Goal: Information Seeking & Learning: Learn about a topic

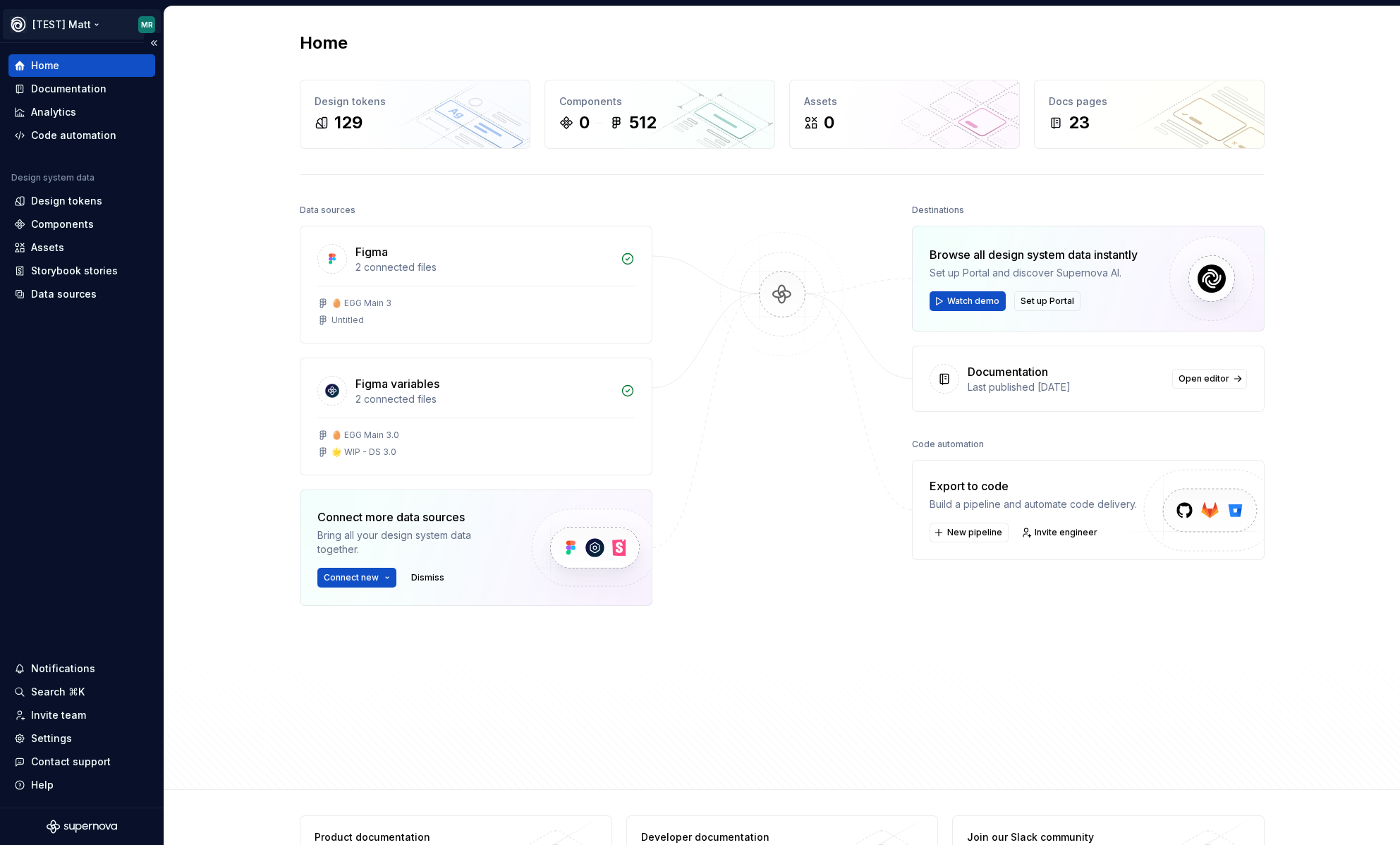
click at [85, 31] on html "[TEST] [PERSON_NAME] MR Home Documentation Analytics Code automation Design sys…" at bounding box center [700, 422] width 1400 height 845
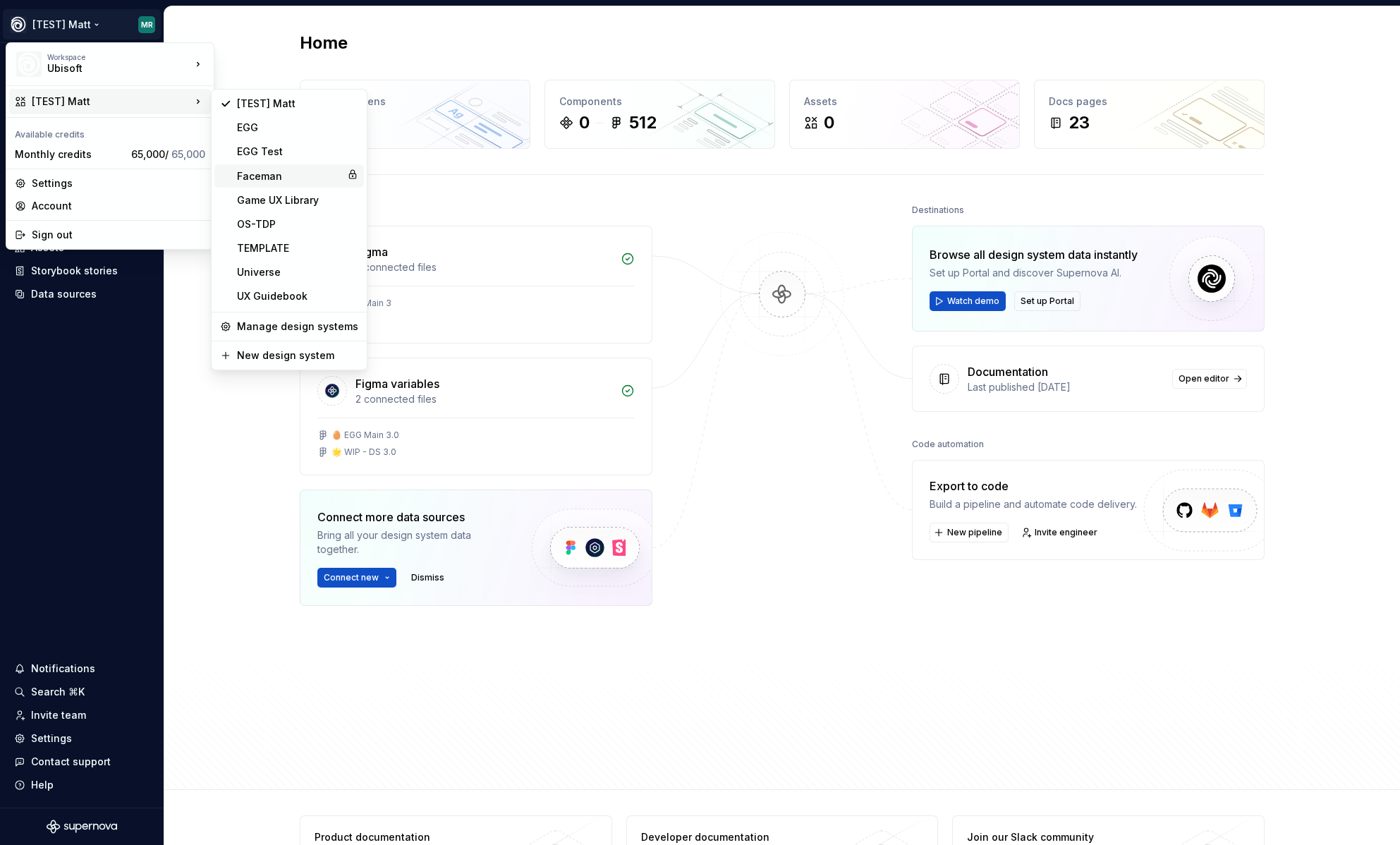
click at [293, 175] on div "Faceman" at bounding box center [290, 176] width 105 height 14
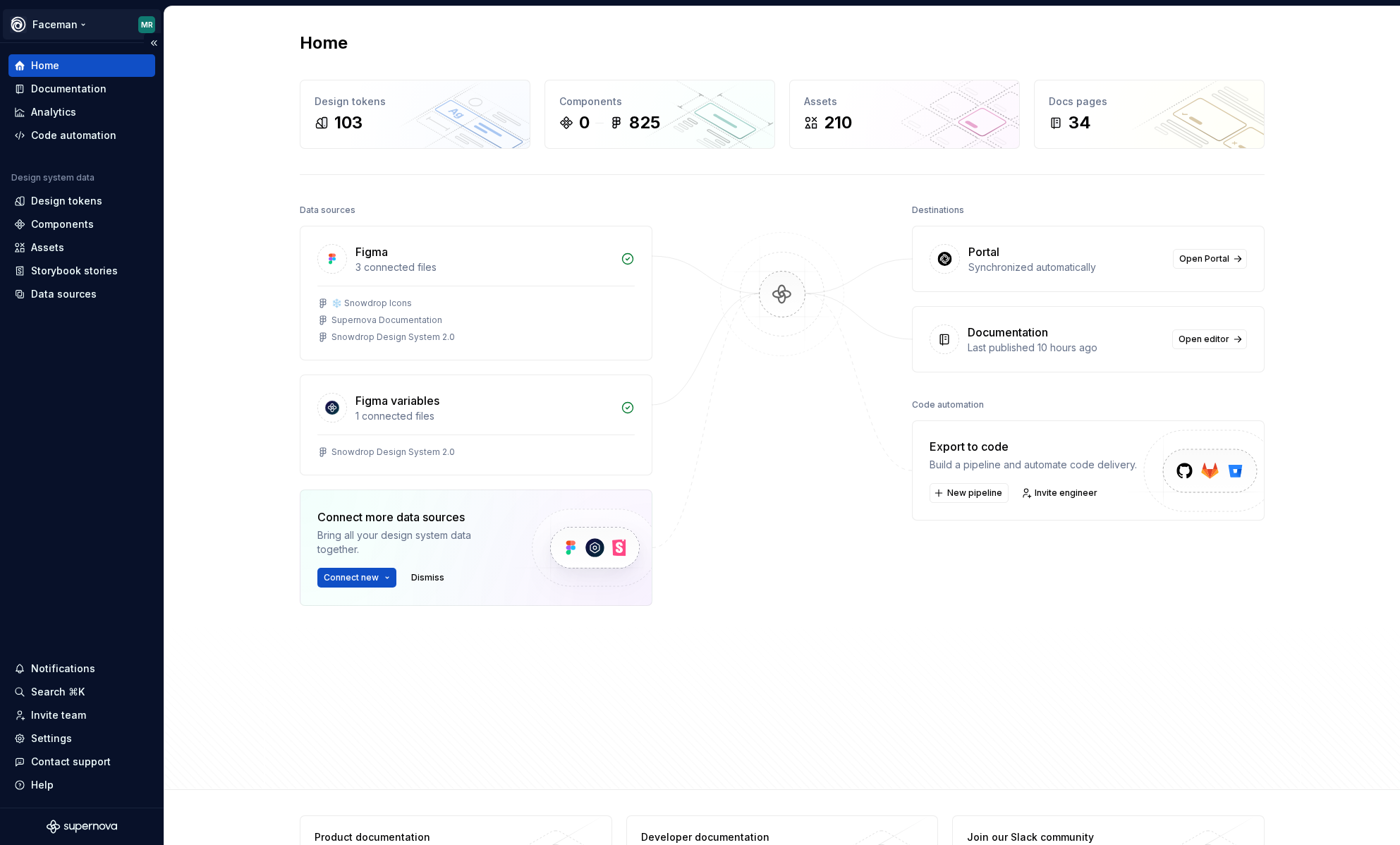
click at [81, 20] on html "Faceman MR Home Documentation Analytics Code automation Design system data Desi…" at bounding box center [700, 422] width 1400 height 845
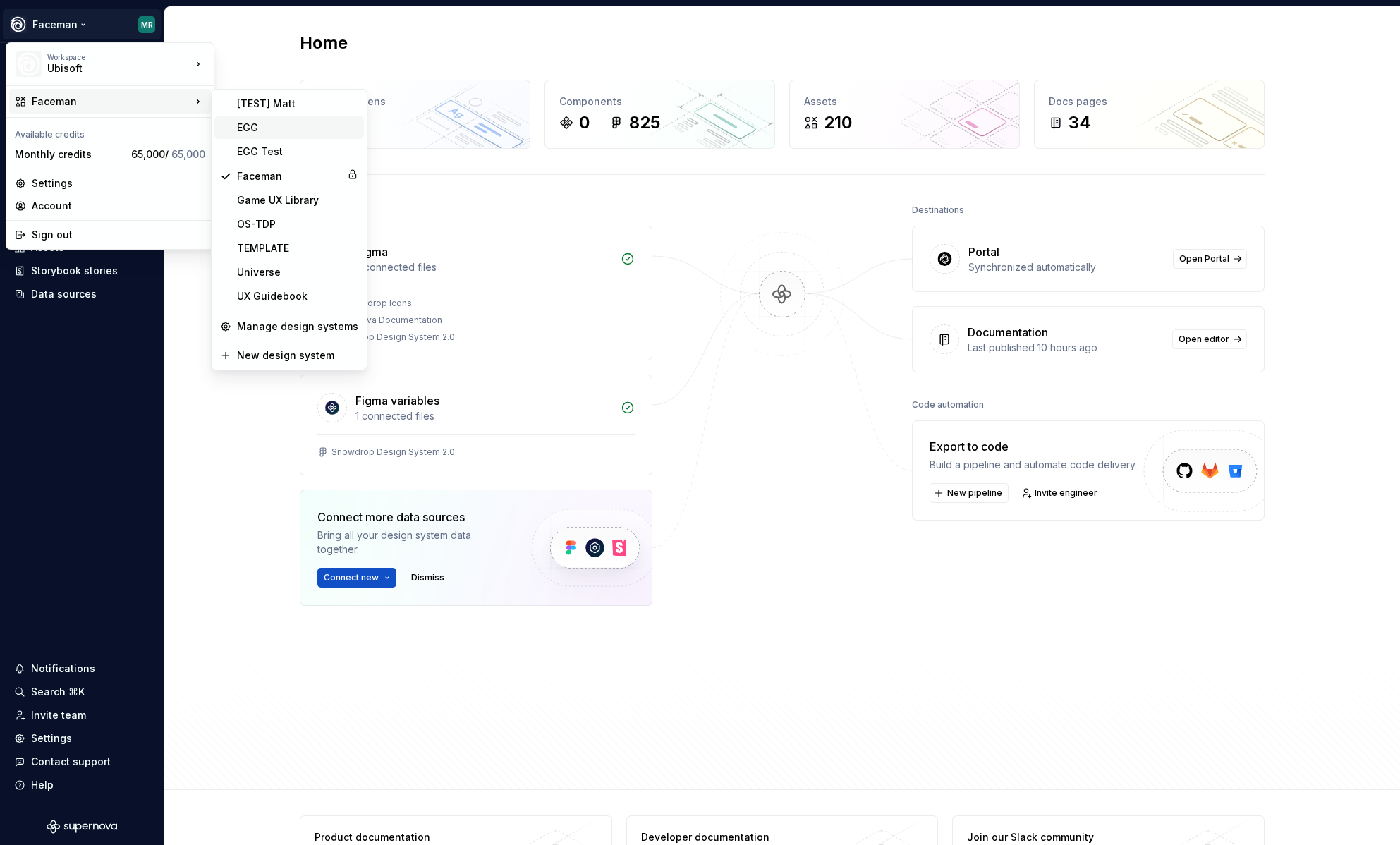
click at [297, 134] on div "EGG" at bounding box center [297, 128] width 121 height 14
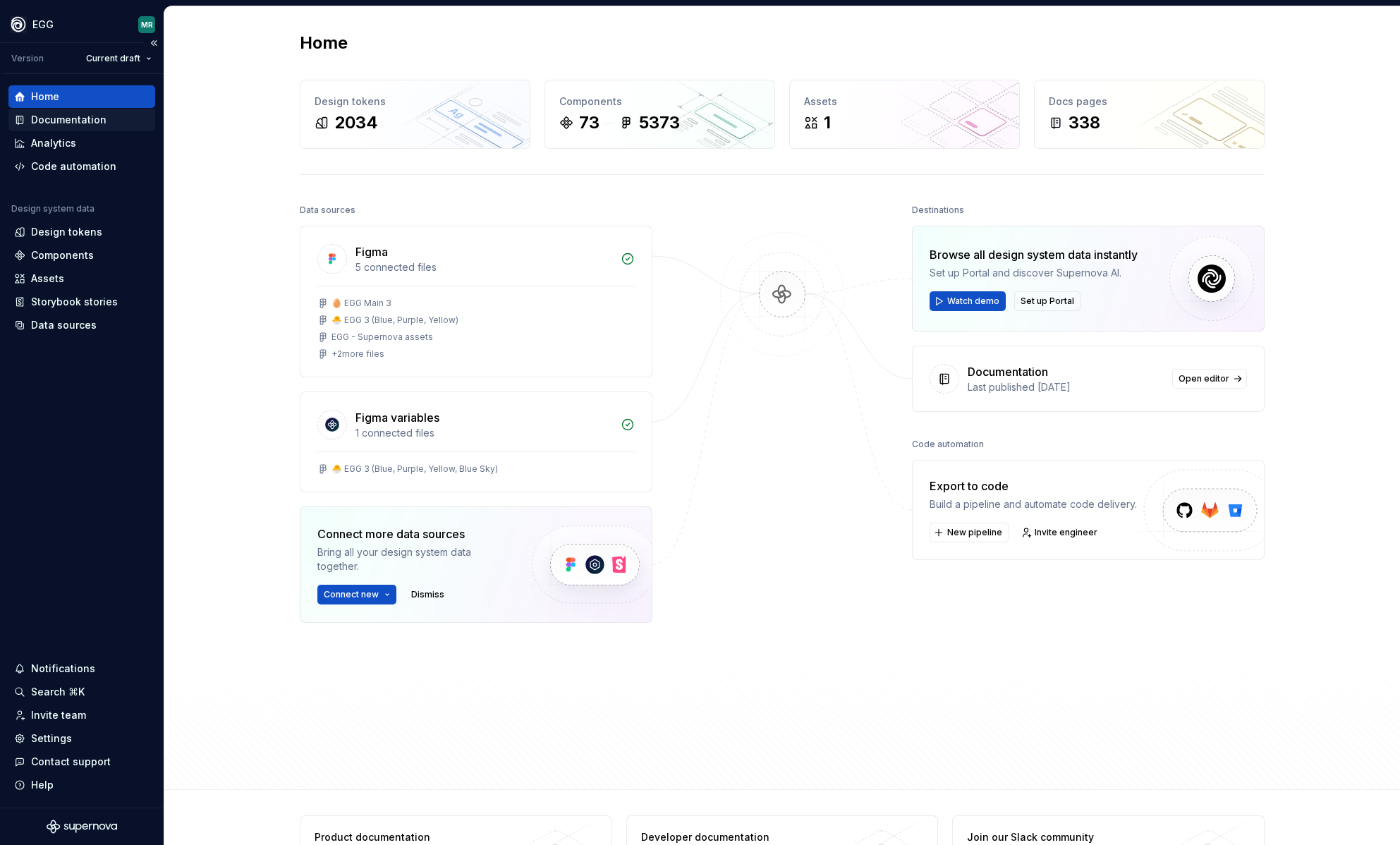
click at [98, 121] on div "Documentation" at bounding box center [69, 120] width 76 height 14
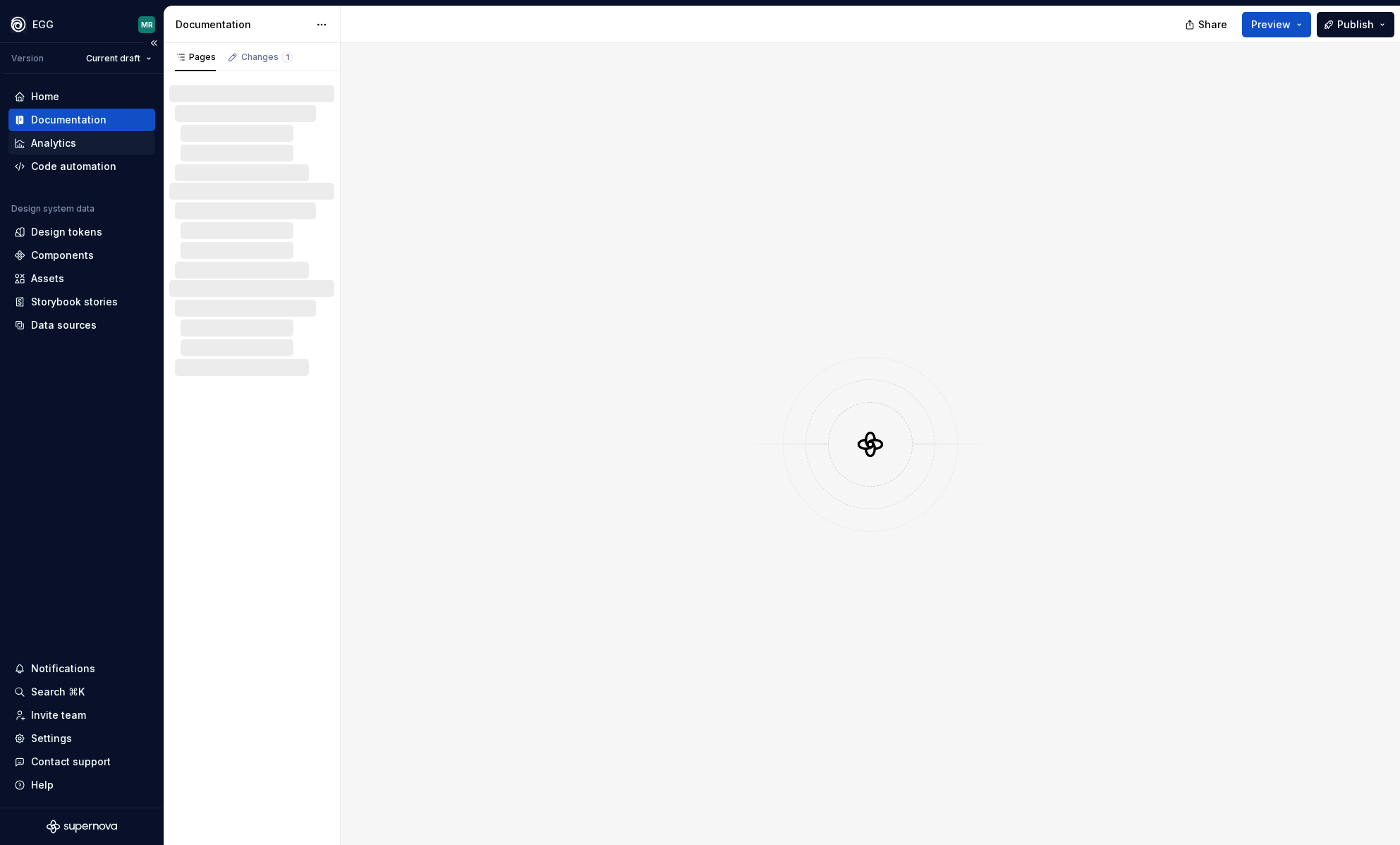
click at [71, 147] on div "Analytics" at bounding box center [54, 143] width 45 height 14
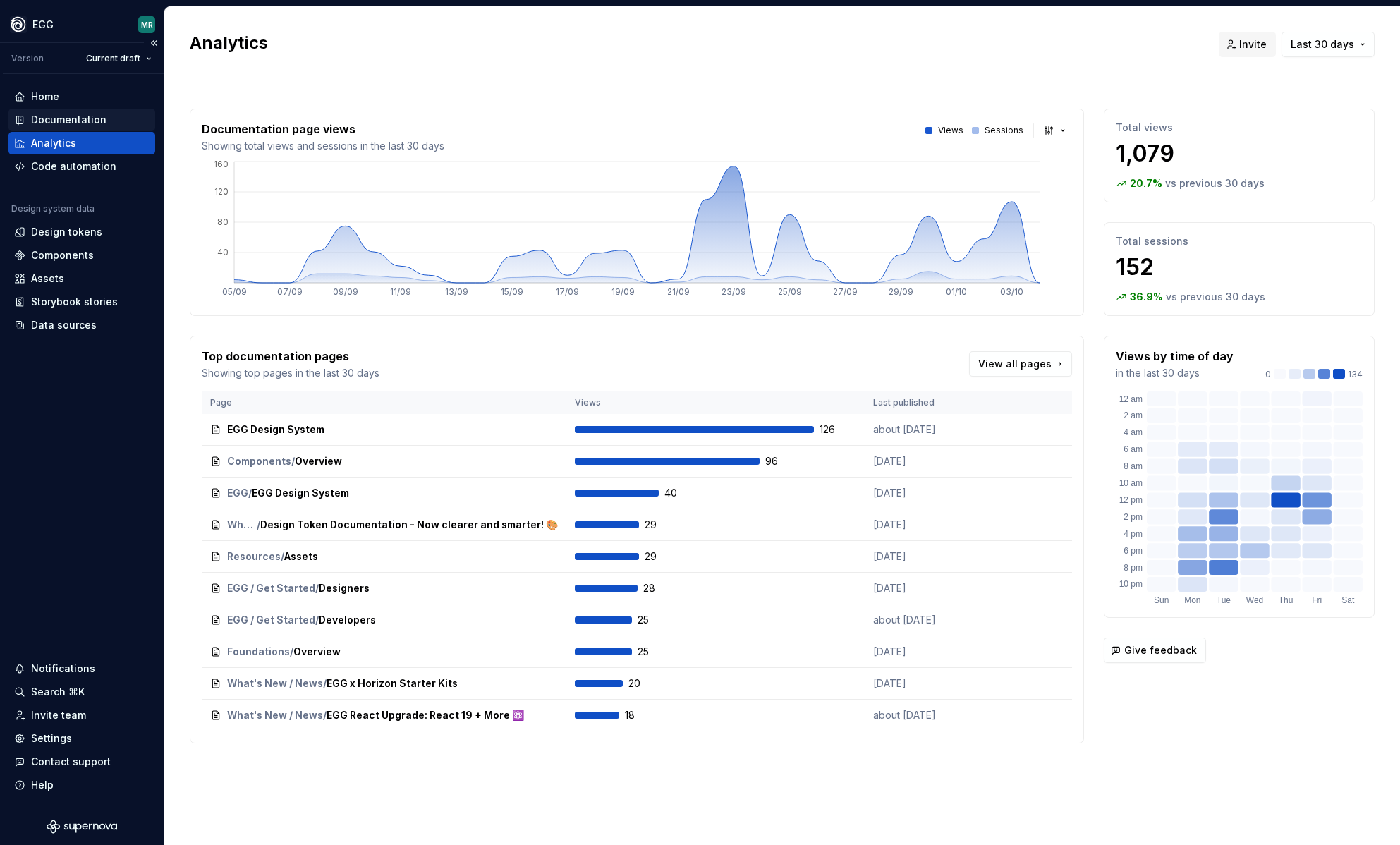
click at [94, 118] on div "Documentation" at bounding box center [69, 120] width 76 height 14
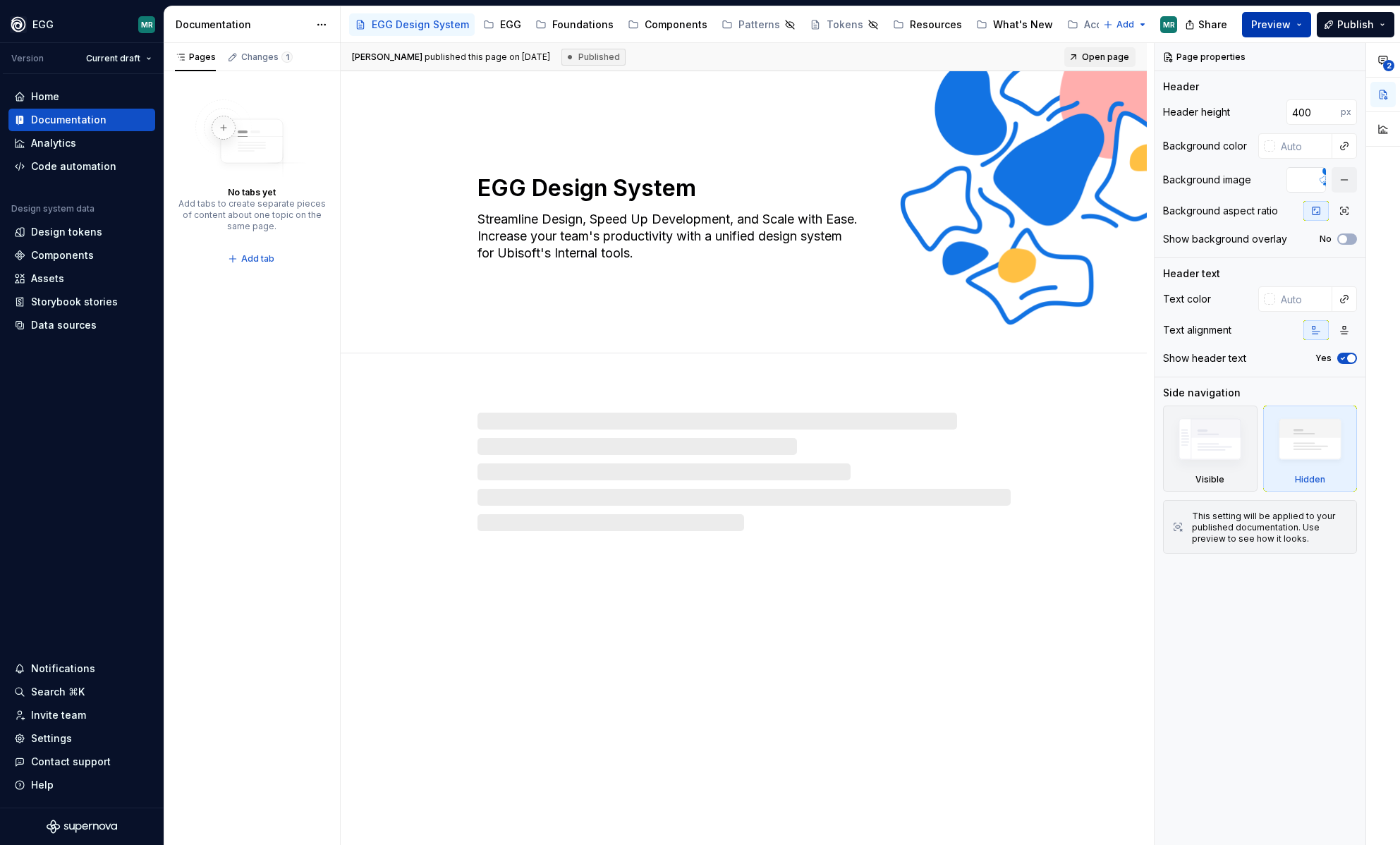
click at [1304, 27] on button "Preview" at bounding box center [1277, 24] width 69 height 26
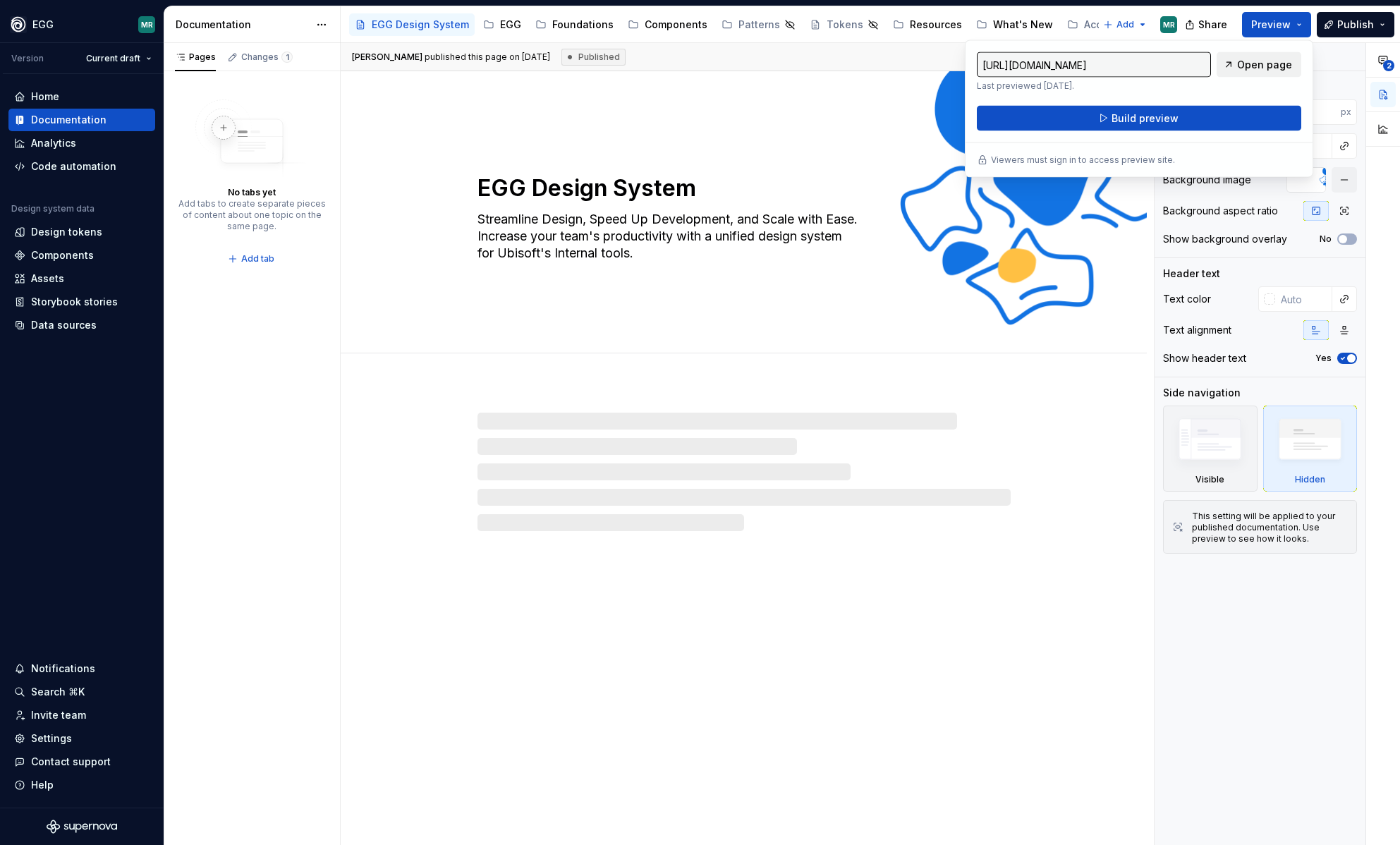
click at [1264, 64] on span "Open page" at bounding box center [1265, 65] width 55 height 14
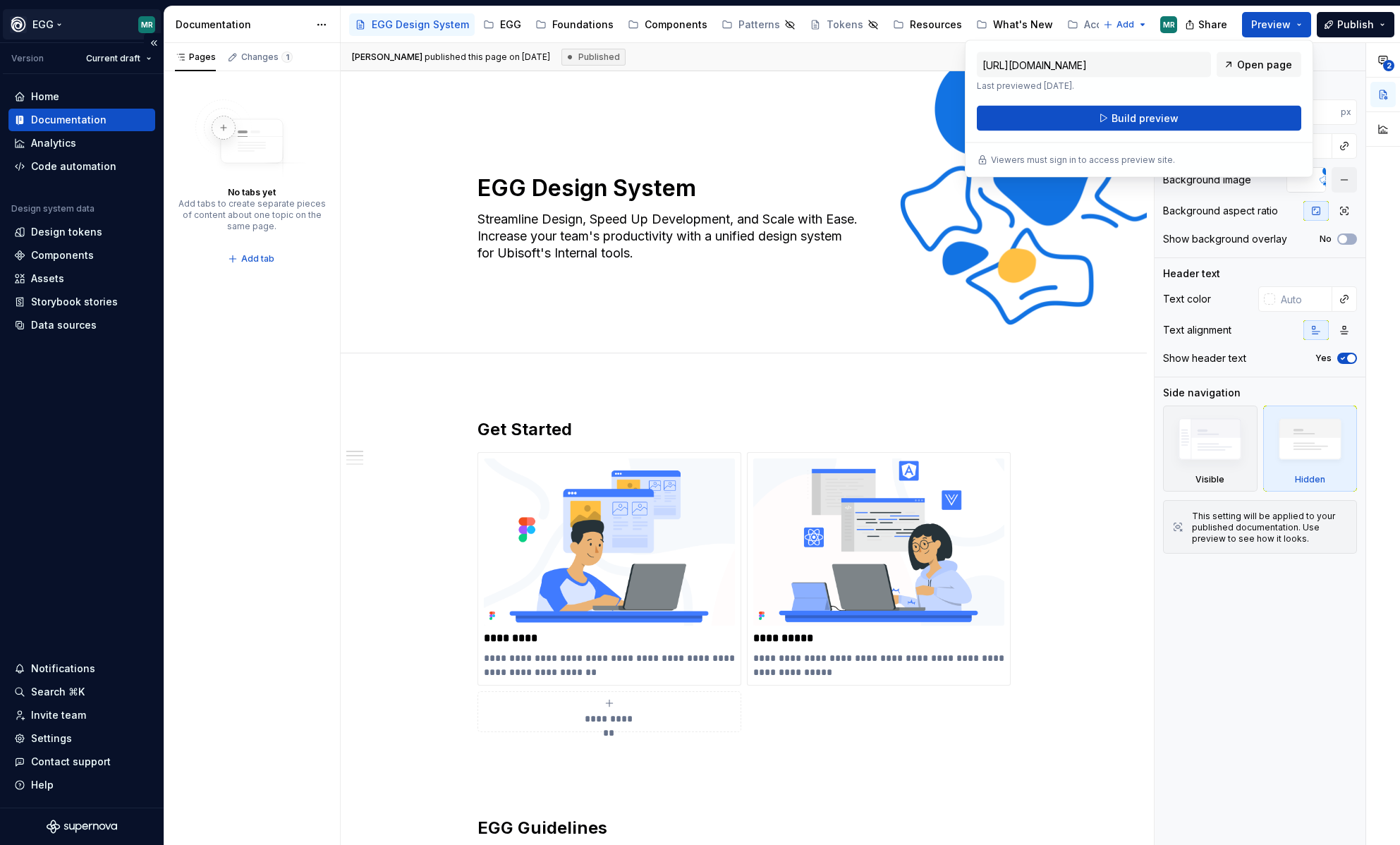
click at [51, 33] on html "EGG MR Version Current draft Home Documentation Analytics Code automation Desig…" at bounding box center [700, 422] width 1400 height 845
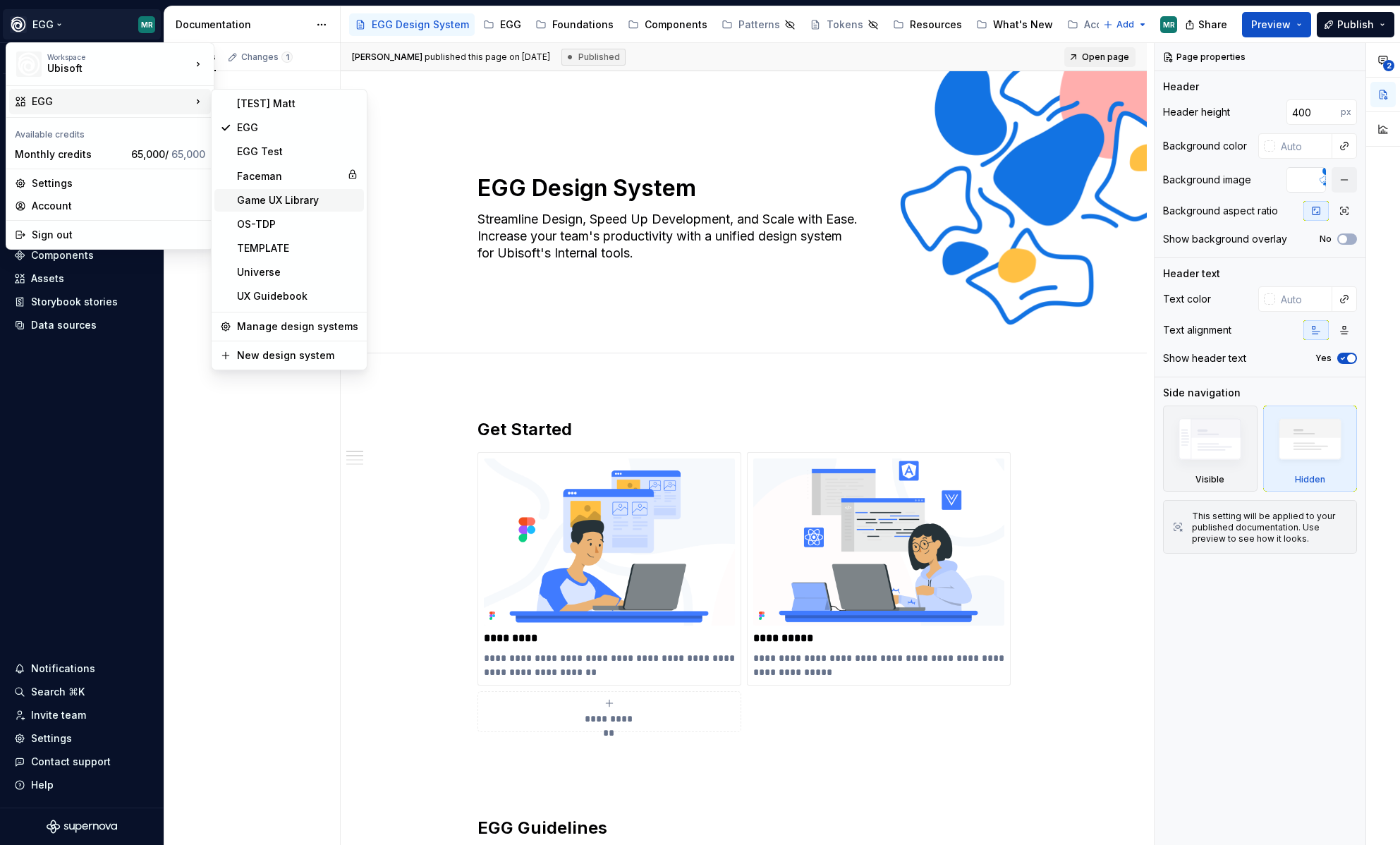
click at [297, 202] on div "Game UX Library" at bounding box center [297, 201] width 121 height 14
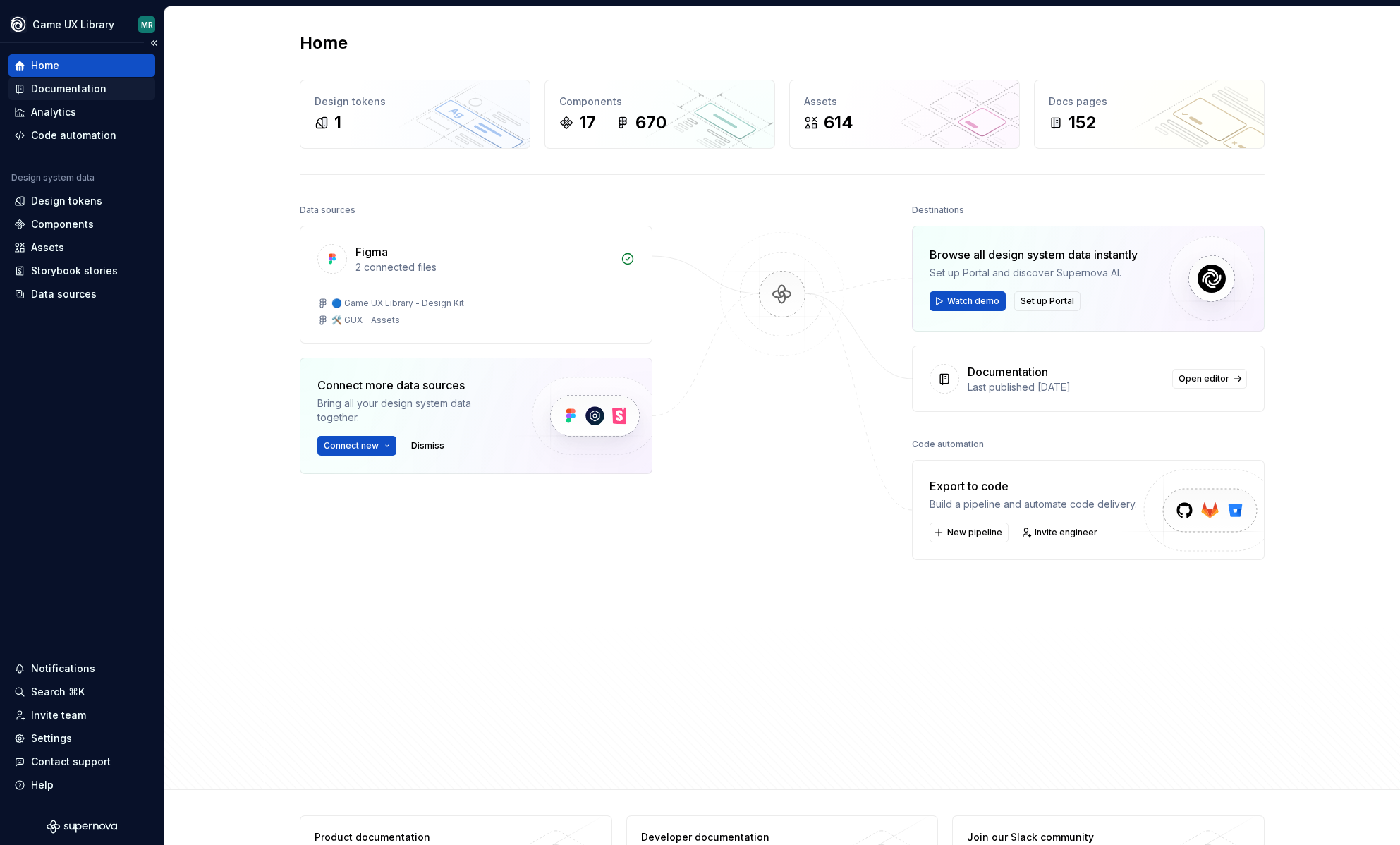
click at [68, 91] on div "Documentation" at bounding box center [69, 89] width 76 height 14
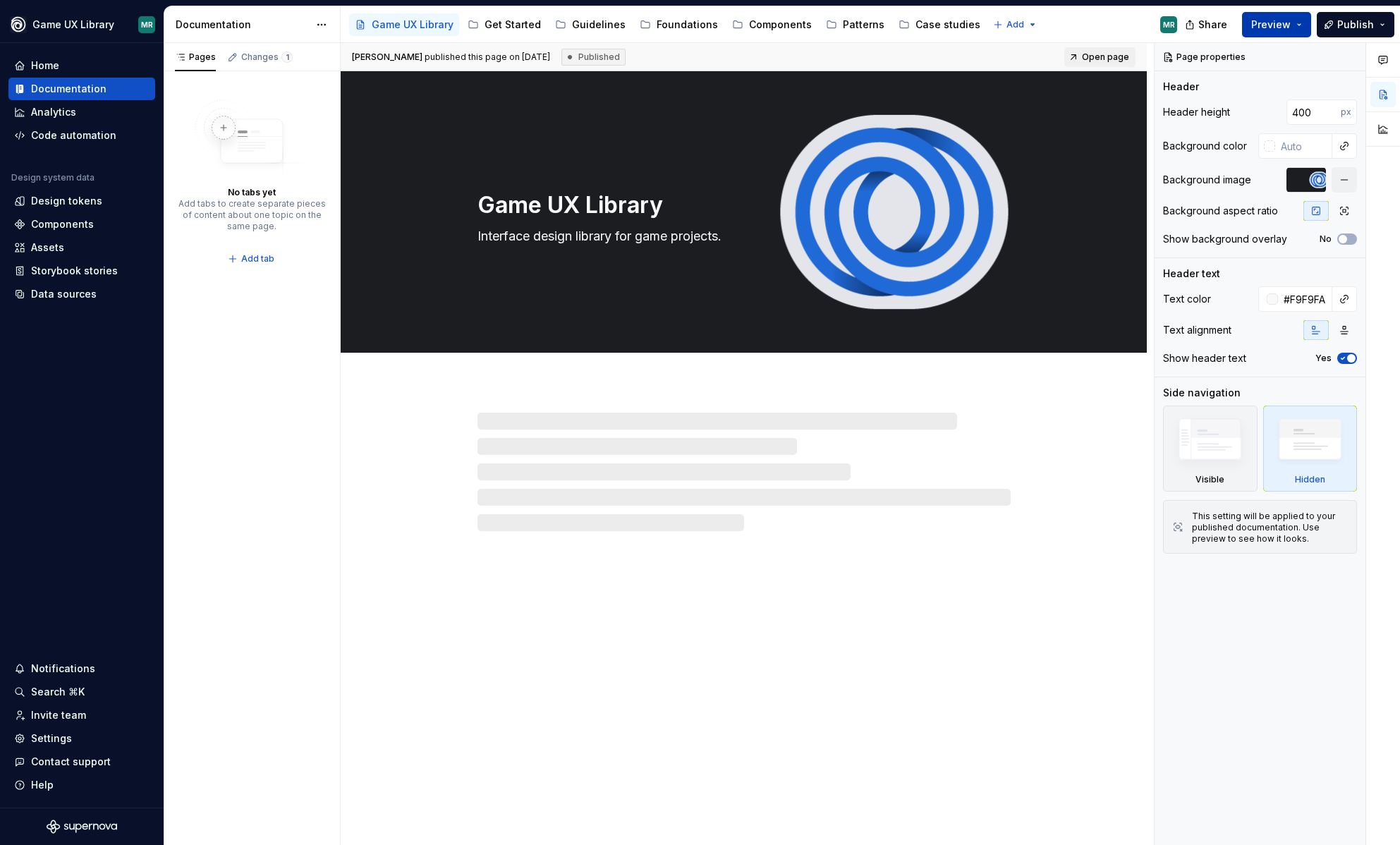
click at [1304, 21] on button "Preview" at bounding box center [1277, 24] width 69 height 26
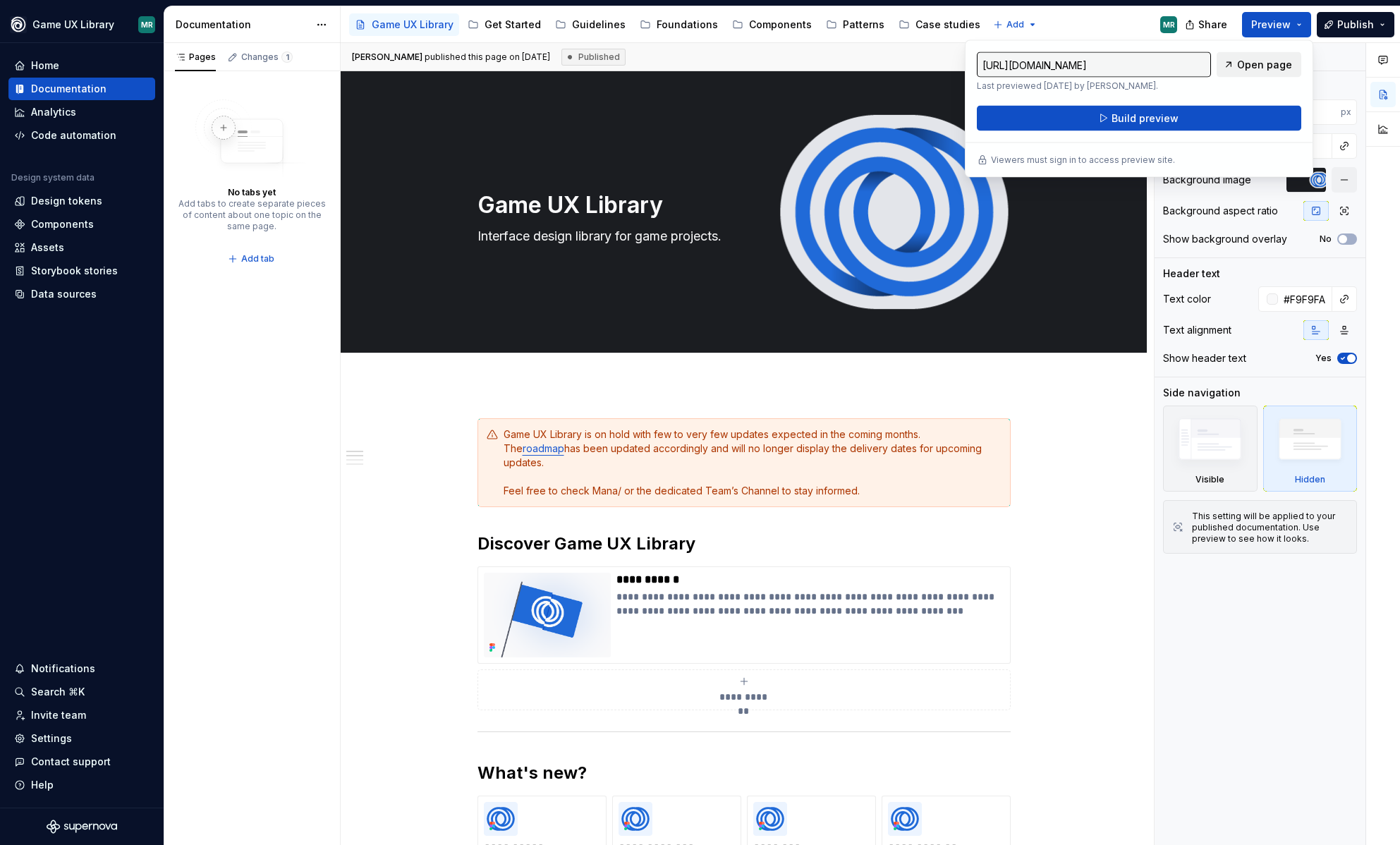
click at [1271, 66] on span "Open page" at bounding box center [1265, 65] width 55 height 14
click at [92, 25] on html "Game UX Library MR Home Documentation Analytics Code automation Design system d…" at bounding box center [700, 422] width 1400 height 845
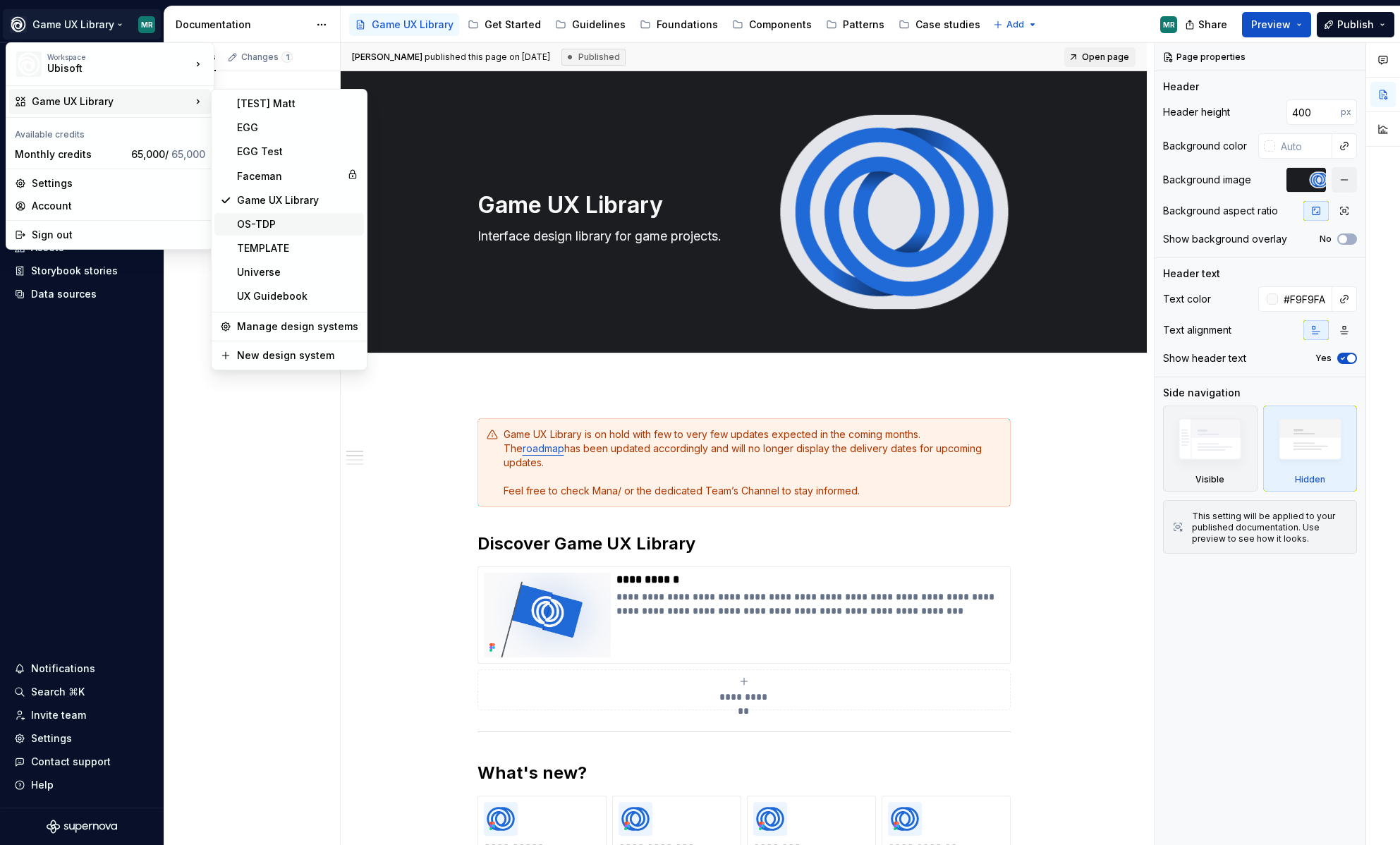
click at [278, 223] on div "OS-TDP" at bounding box center [297, 224] width 121 height 14
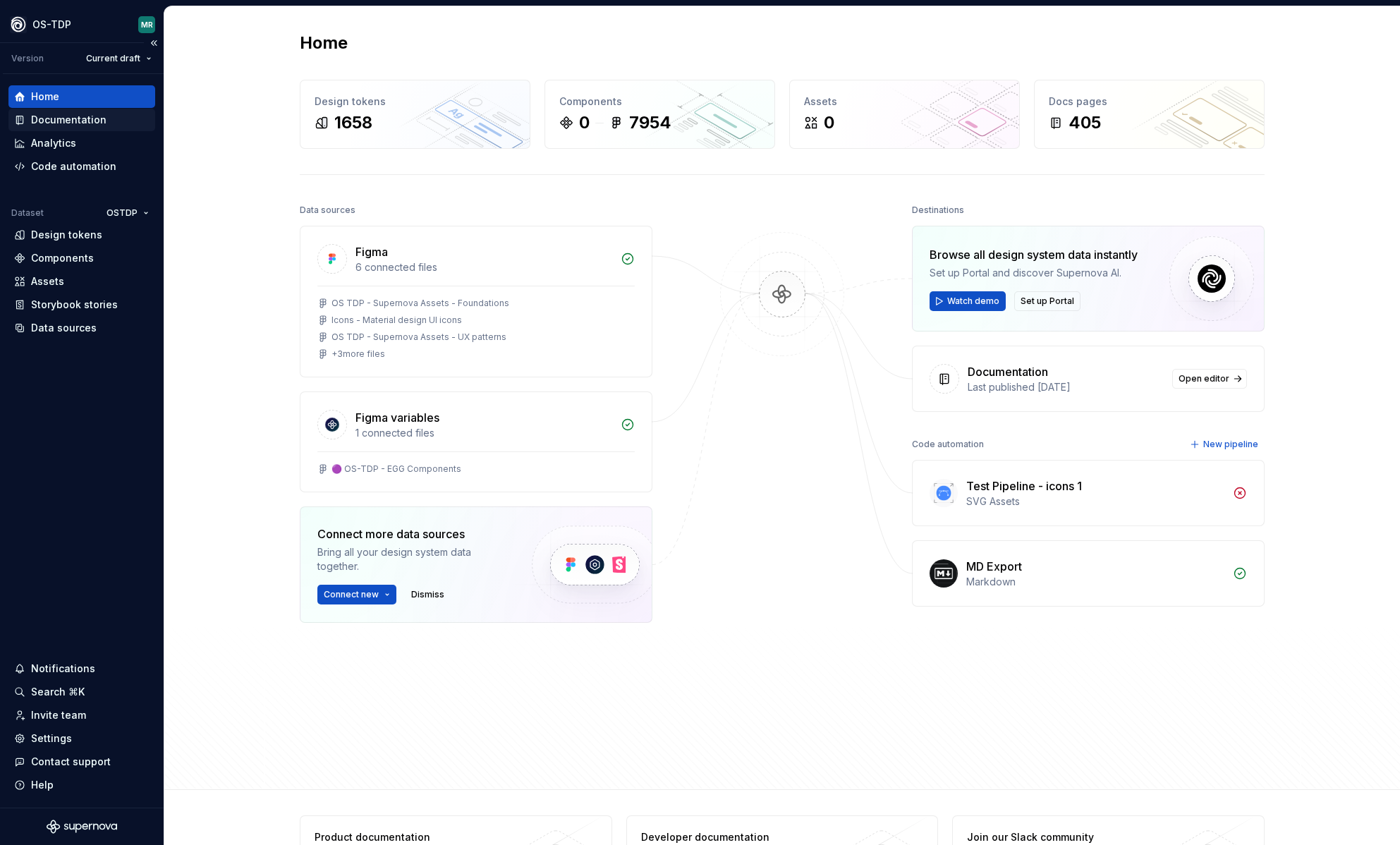
click at [80, 120] on div "Documentation" at bounding box center [69, 120] width 76 height 14
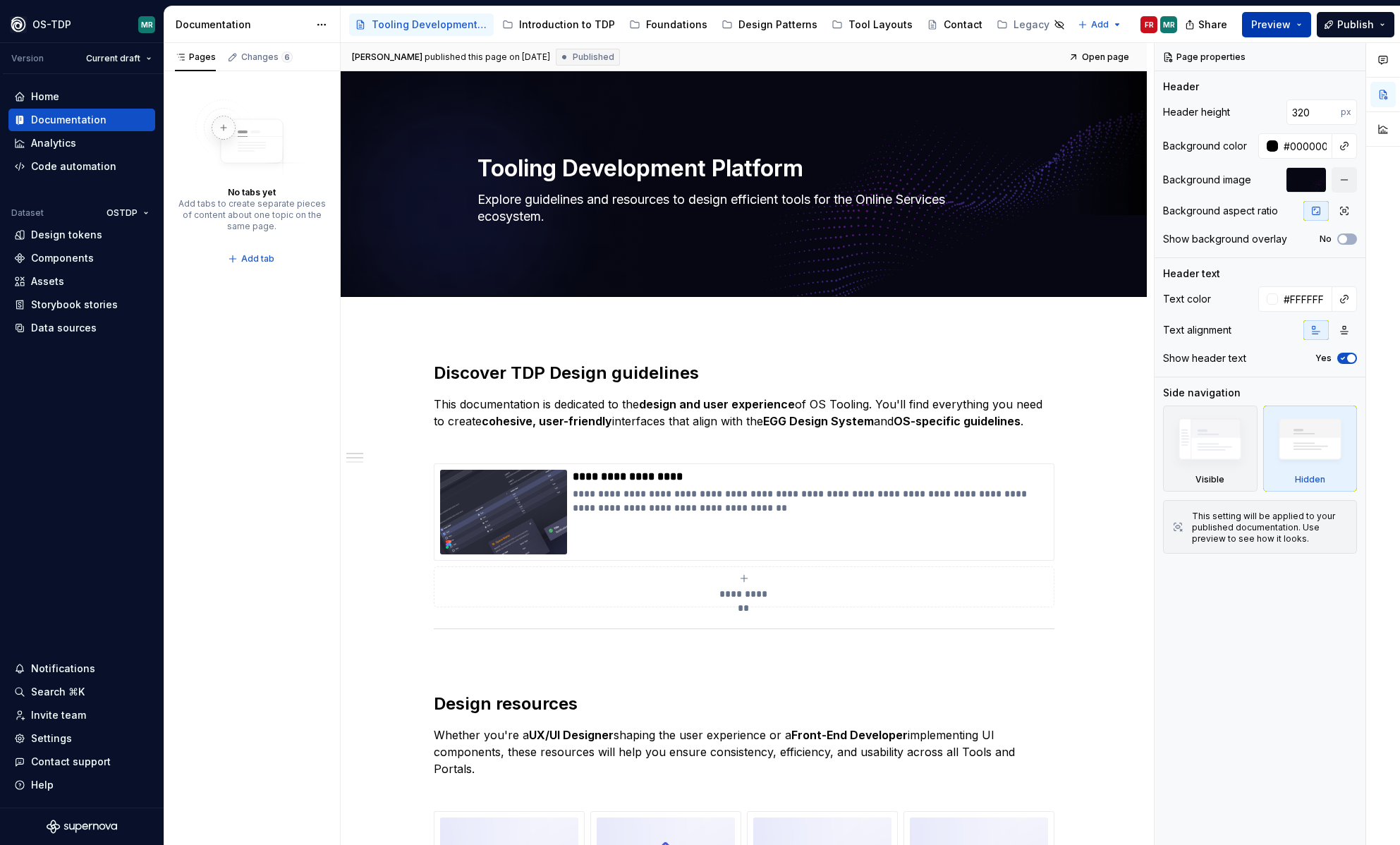
click at [1304, 21] on button "Preview" at bounding box center [1277, 24] width 69 height 26
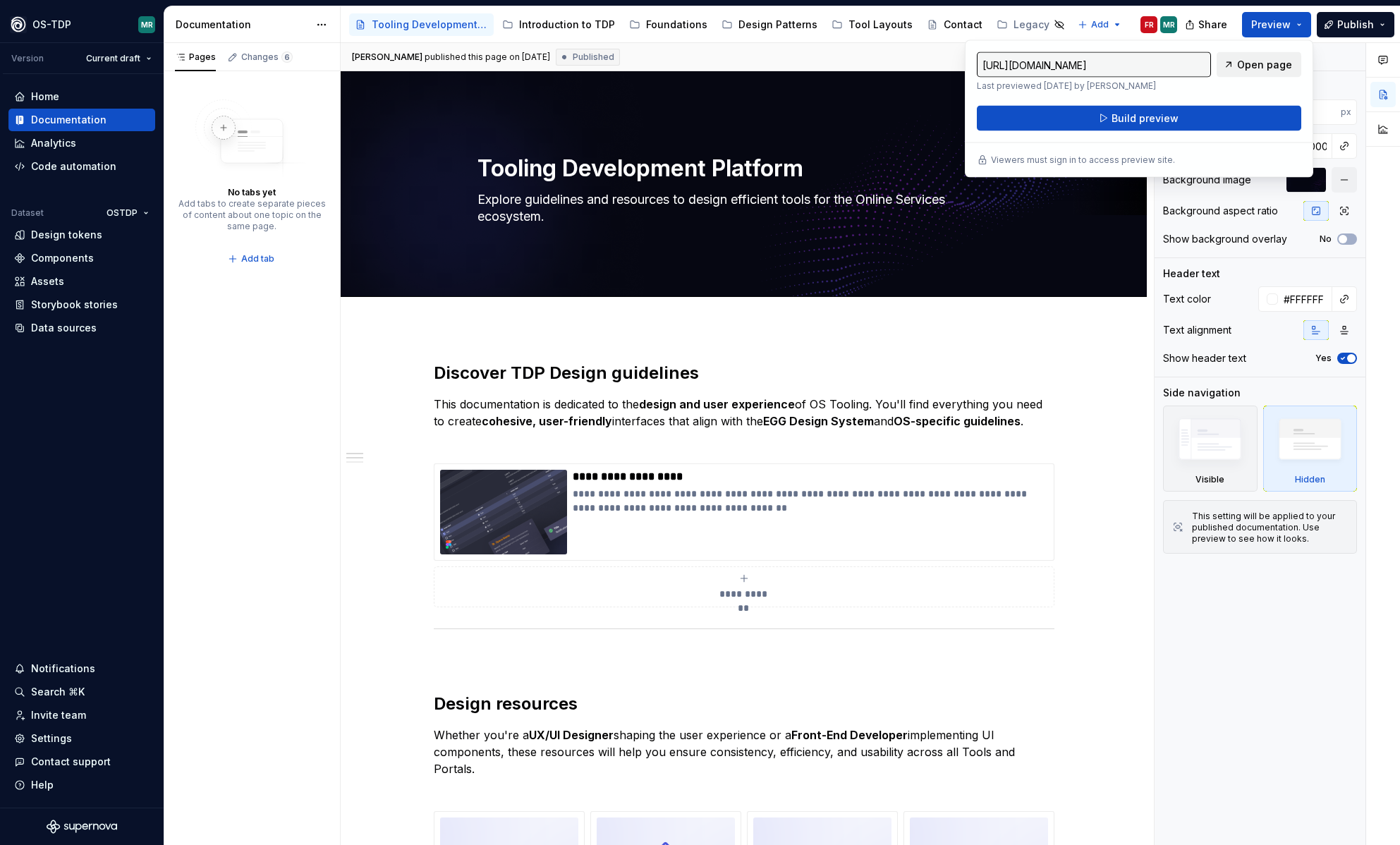
click at [1273, 64] on span "Open page" at bounding box center [1265, 65] width 55 height 14
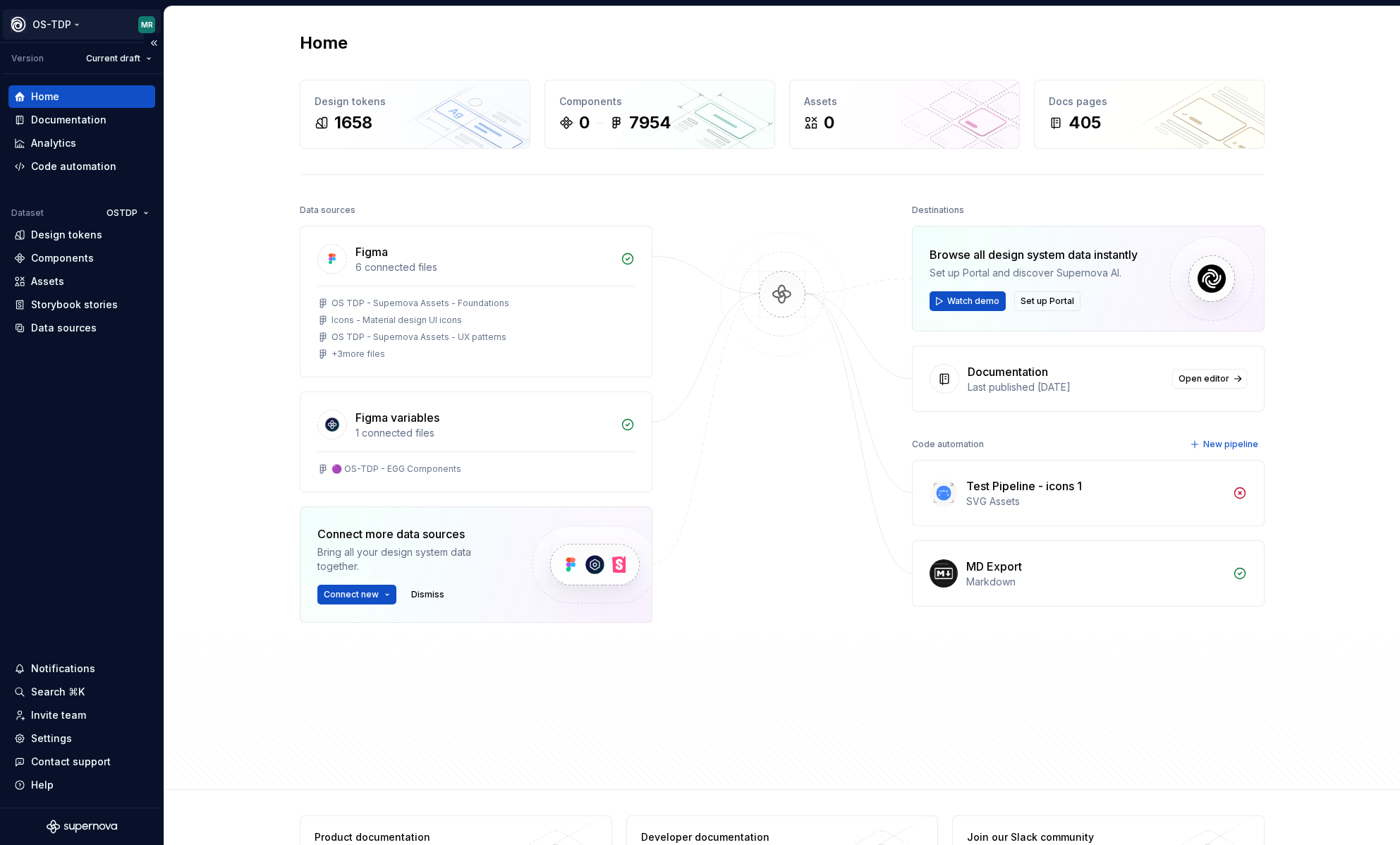
click at [76, 25] on html "OS-TDP MR Version Current draft Home Documentation Analytics Code automation Da…" at bounding box center [700, 422] width 1400 height 845
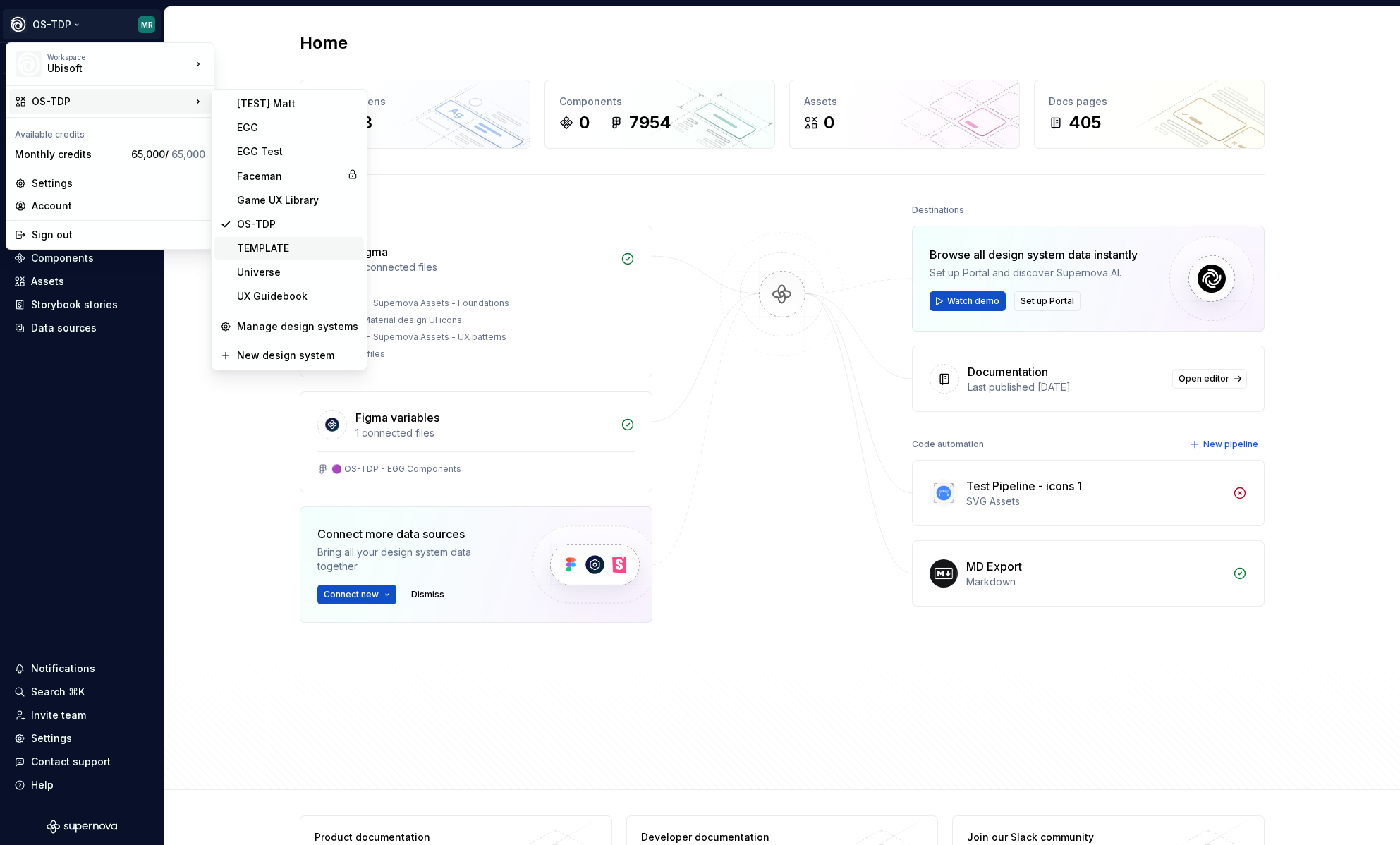
click at [300, 249] on div "TEMPLATE" at bounding box center [297, 248] width 121 height 14
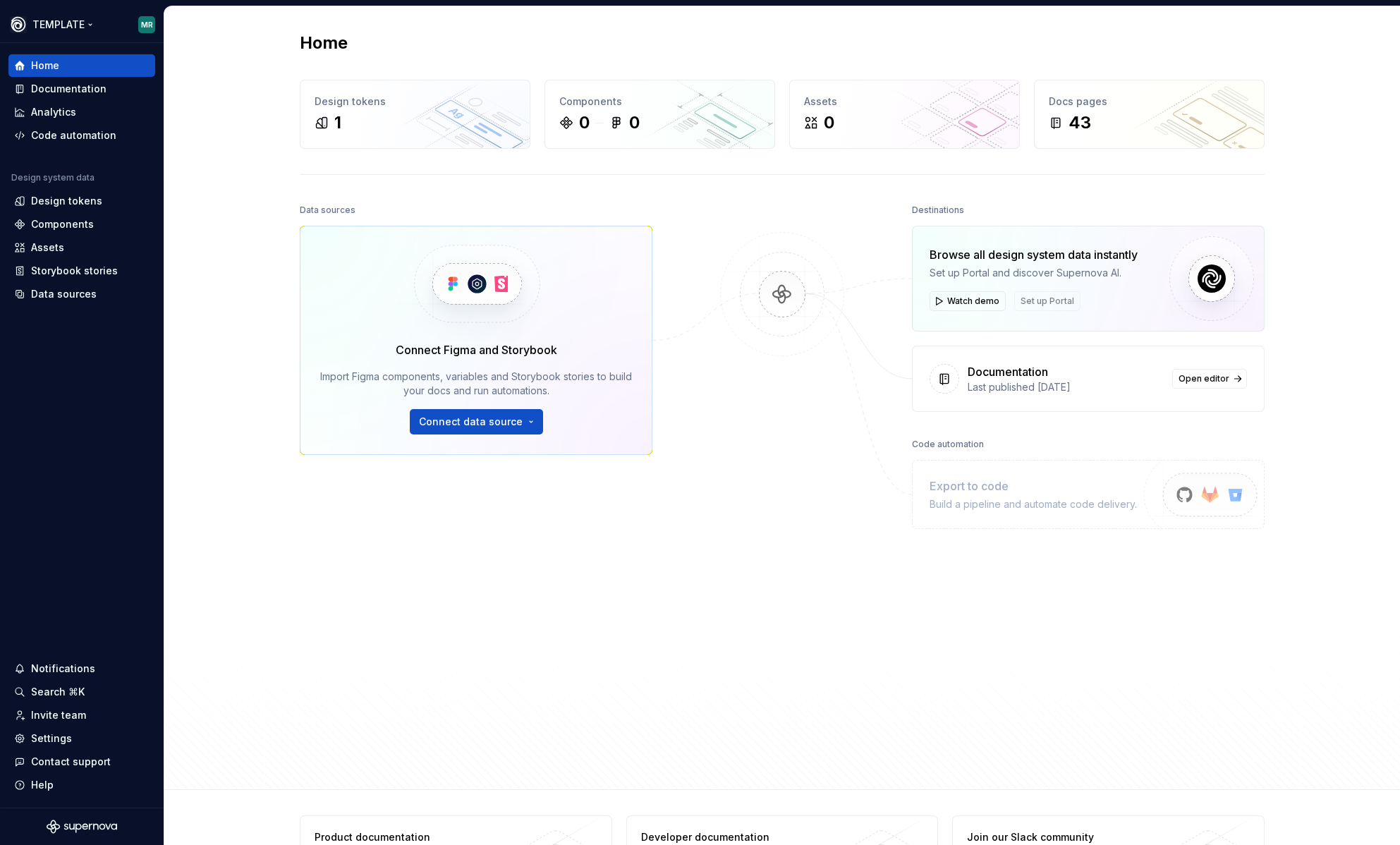
click at [72, 16] on html "TEMPLATE MR Home Documentation Analytics Code automation Design system data Des…" at bounding box center [700, 422] width 1400 height 845
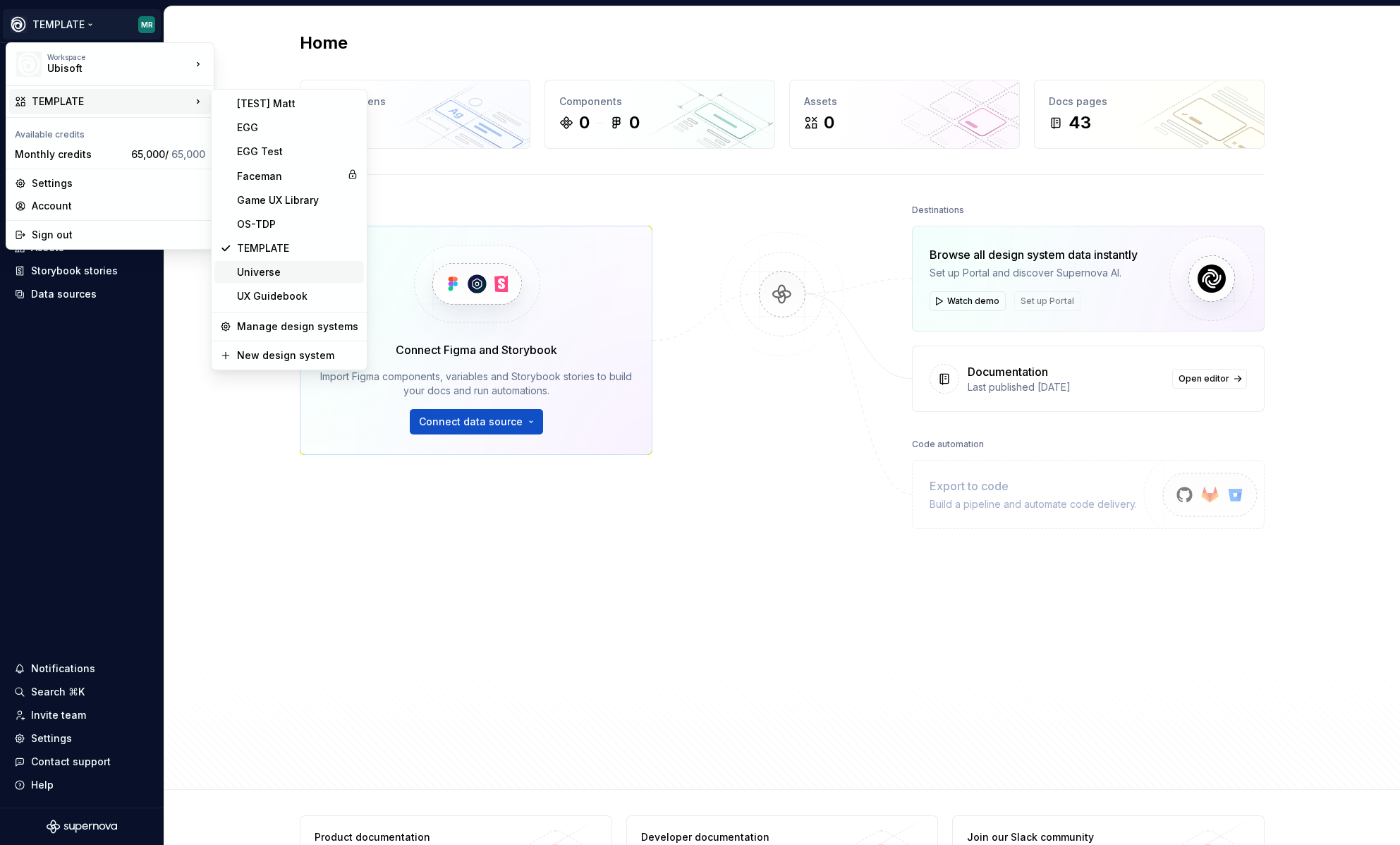
click at [274, 273] on div "Universe" at bounding box center [297, 272] width 121 height 14
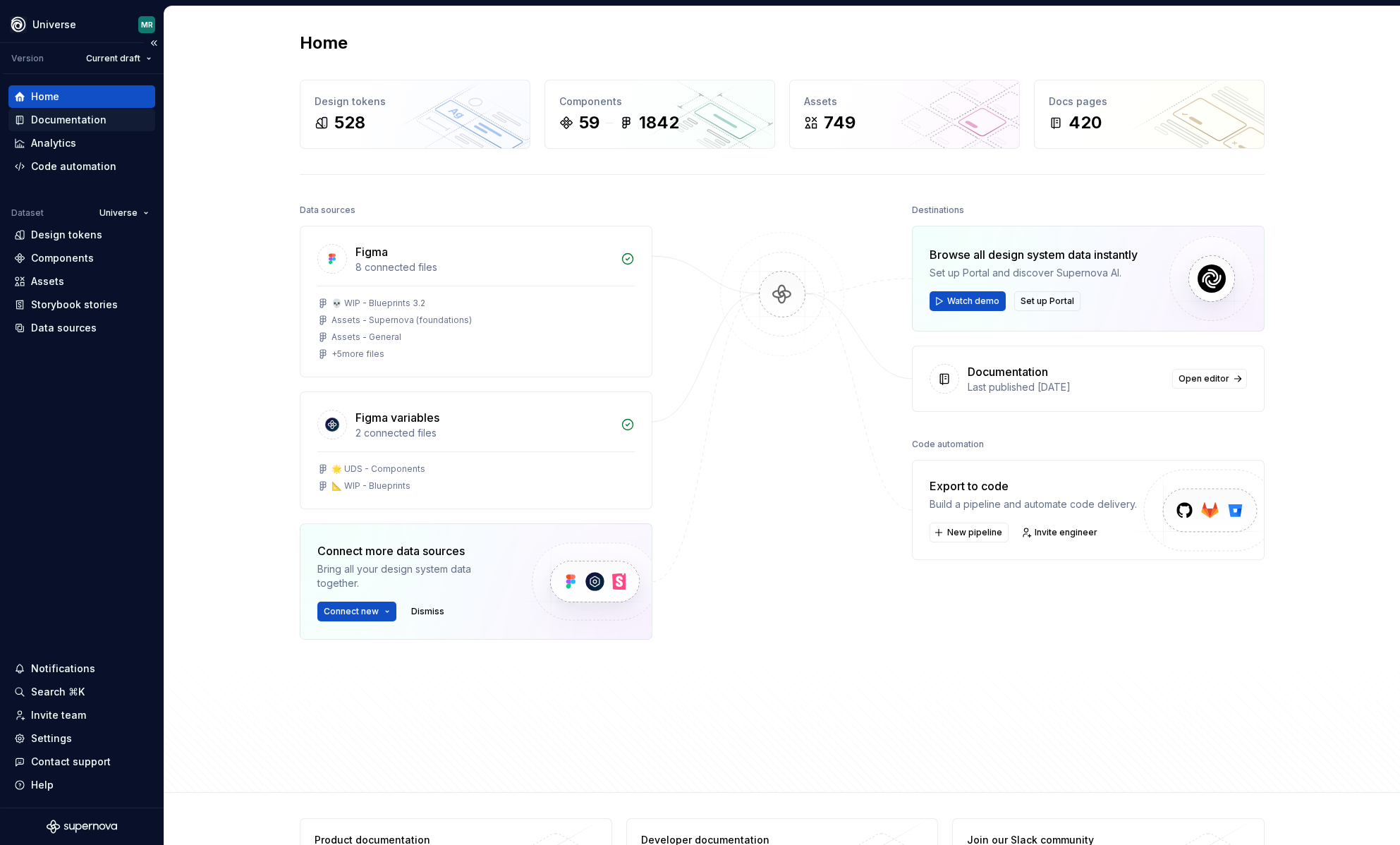
click at [103, 117] on div "Documentation" at bounding box center [69, 120] width 76 height 14
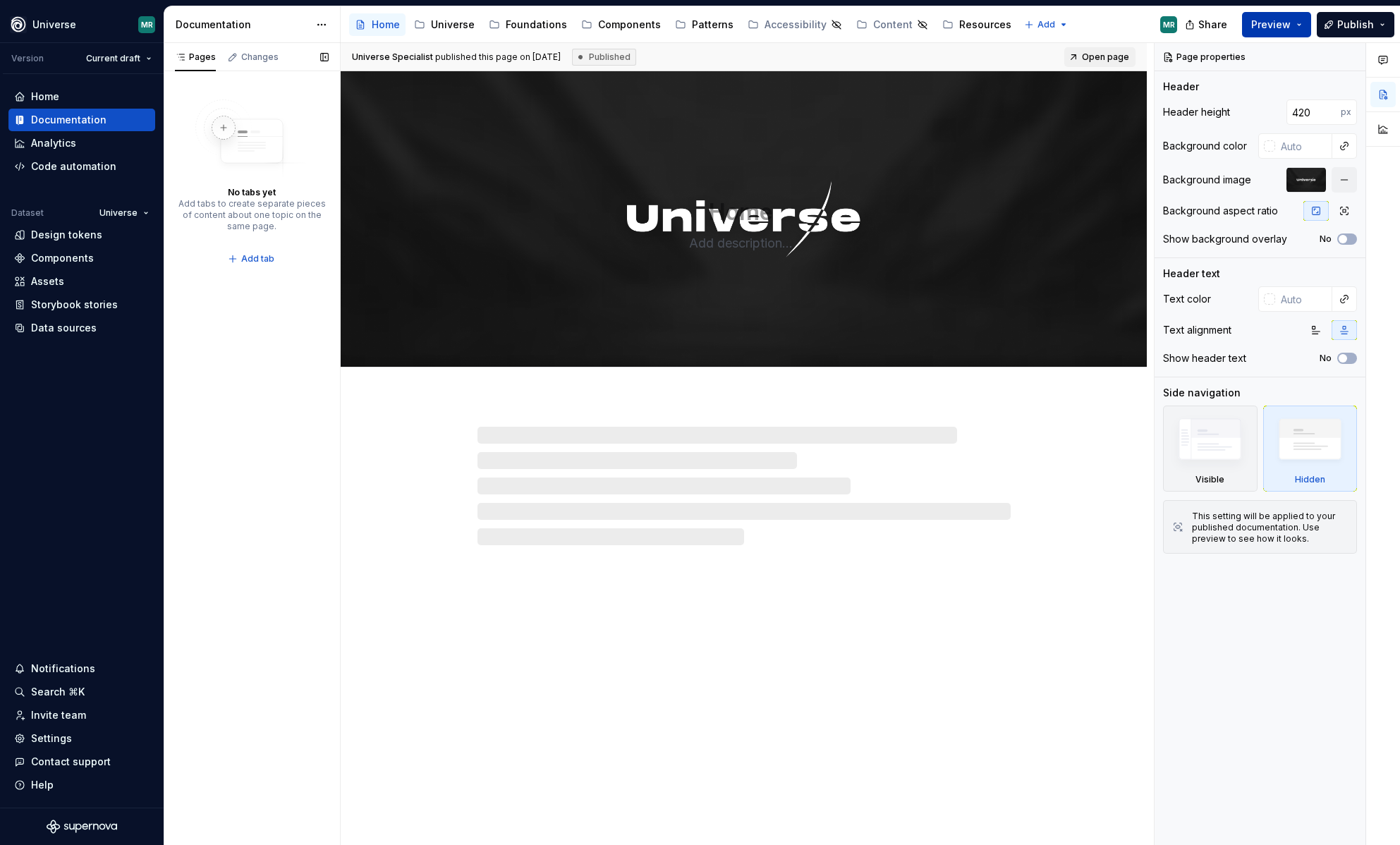
click at [1306, 25] on button "Preview" at bounding box center [1277, 24] width 69 height 26
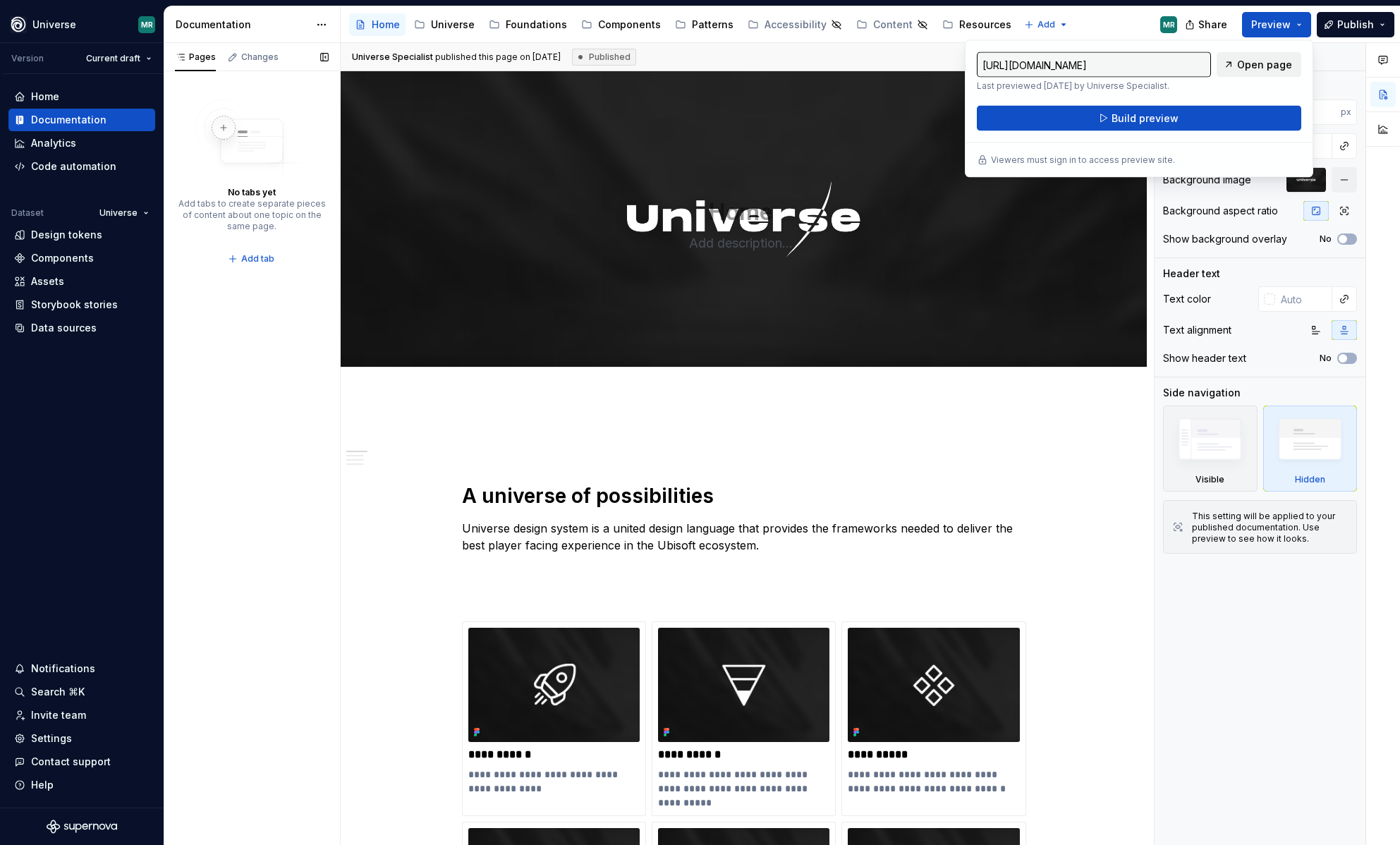
click at [1281, 66] on span "Open page" at bounding box center [1265, 65] width 55 height 14
click at [67, 25] on html "Universe MR Version Current draft Home Documentation Analytics Code automation …" at bounding box center [700, 422] width 1400 height 845
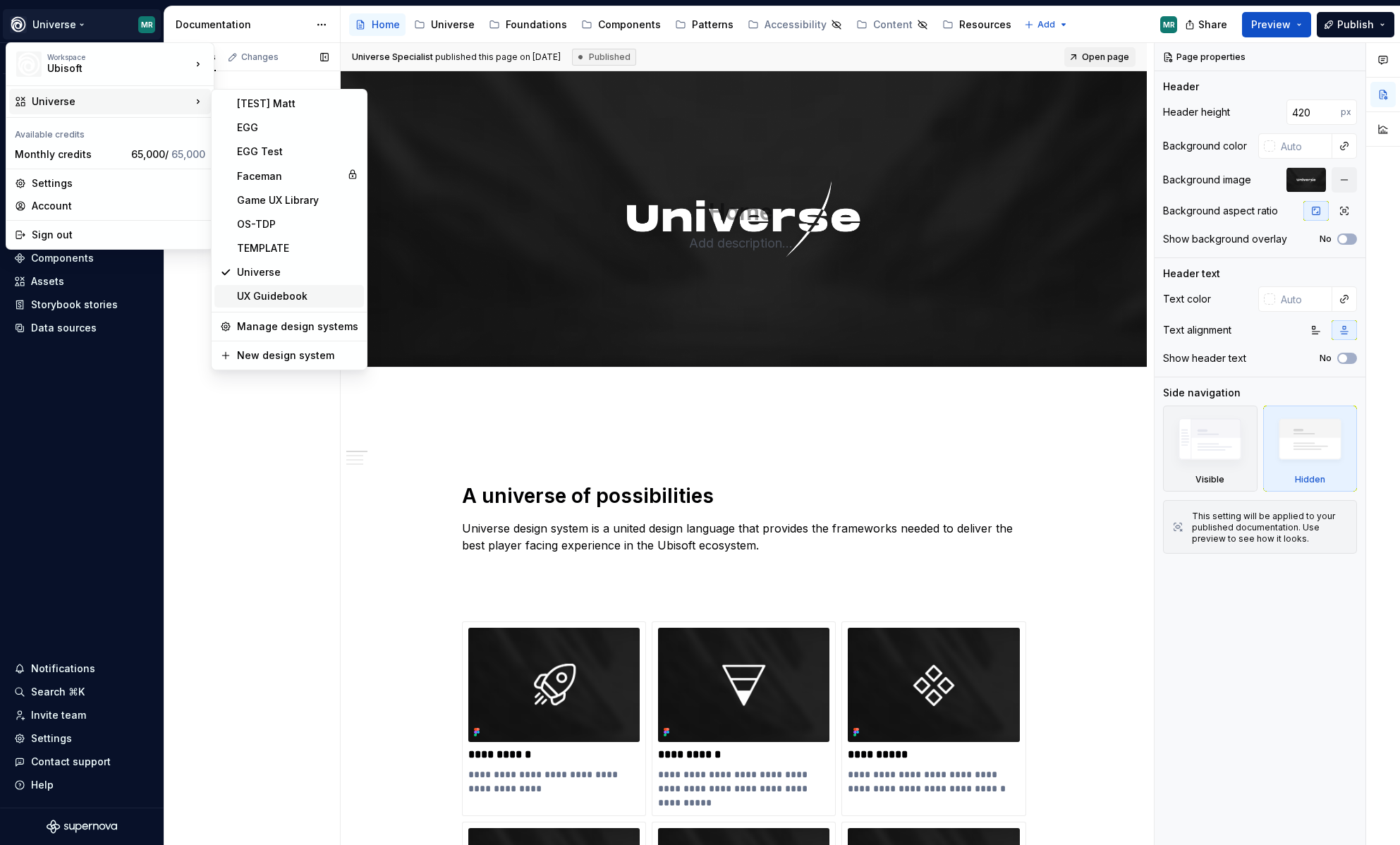
click at [279, 290] on div "UX Guidebook" at bounding box center [297, 296] width 121 height 14
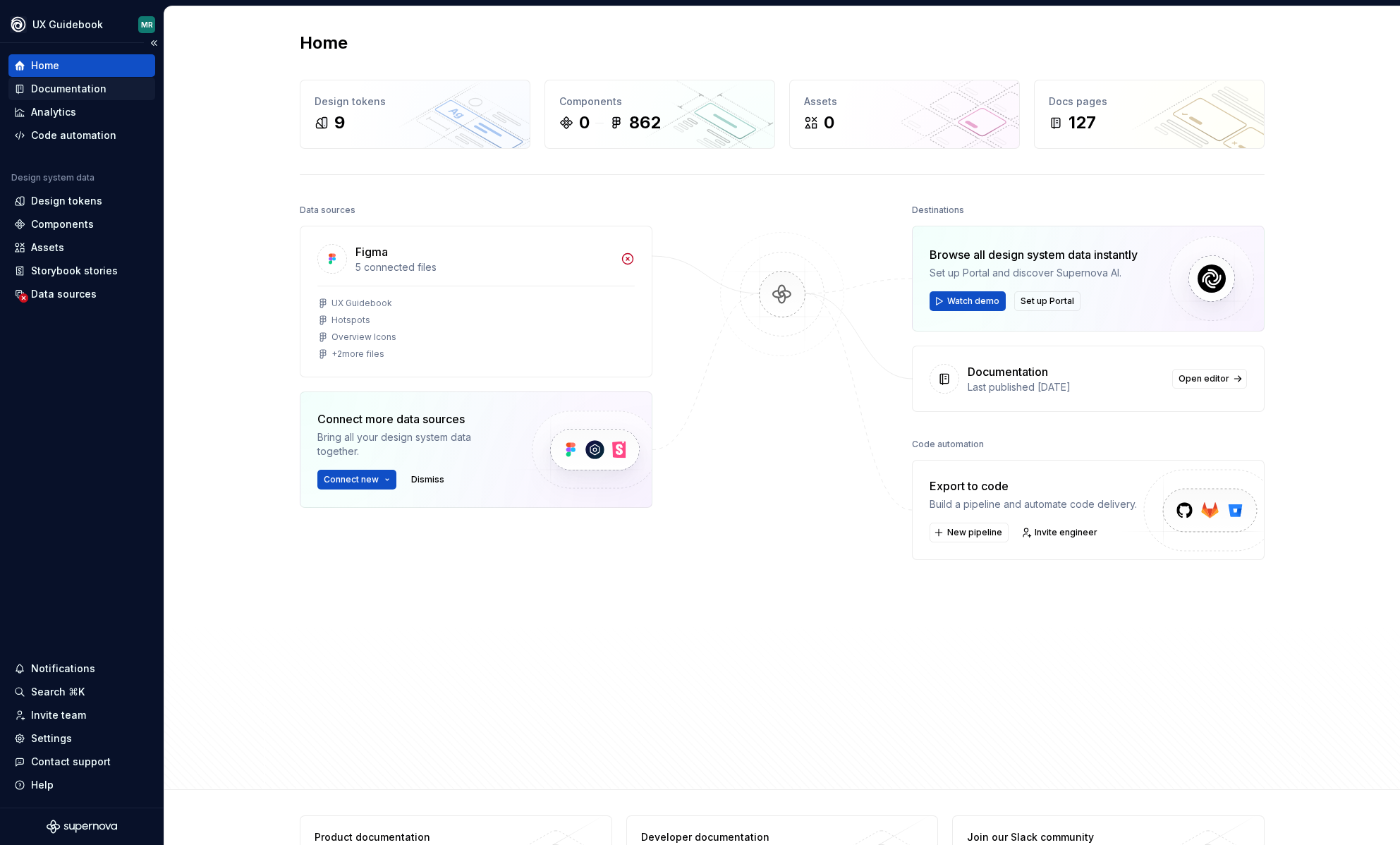
click at [78, 84] on div "Documentation" at bounding box center [69, 89] width 76 height 14
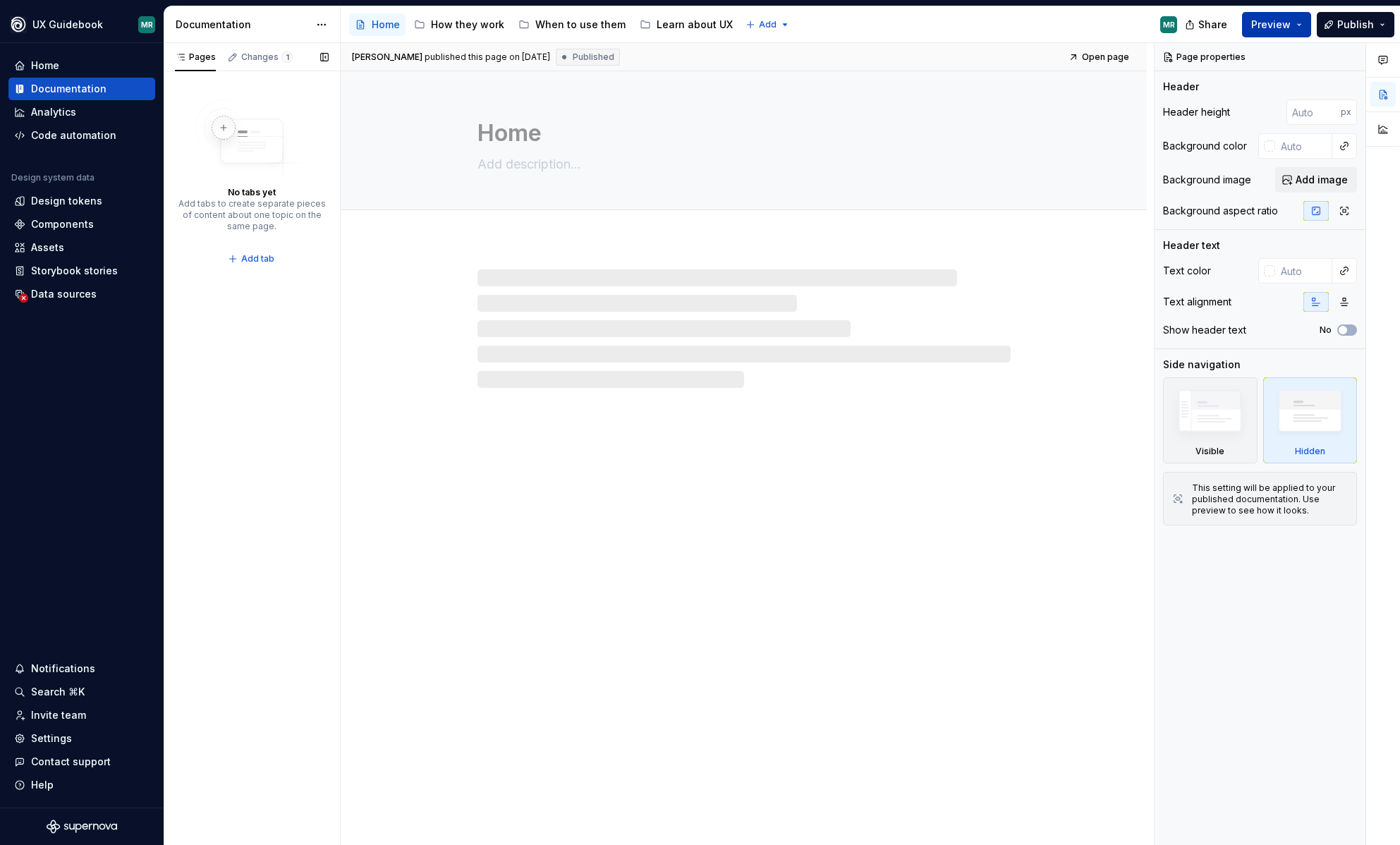
click at [1293, 26] on button "Preview" at bounding box center [1277, 24] width 69 height 26
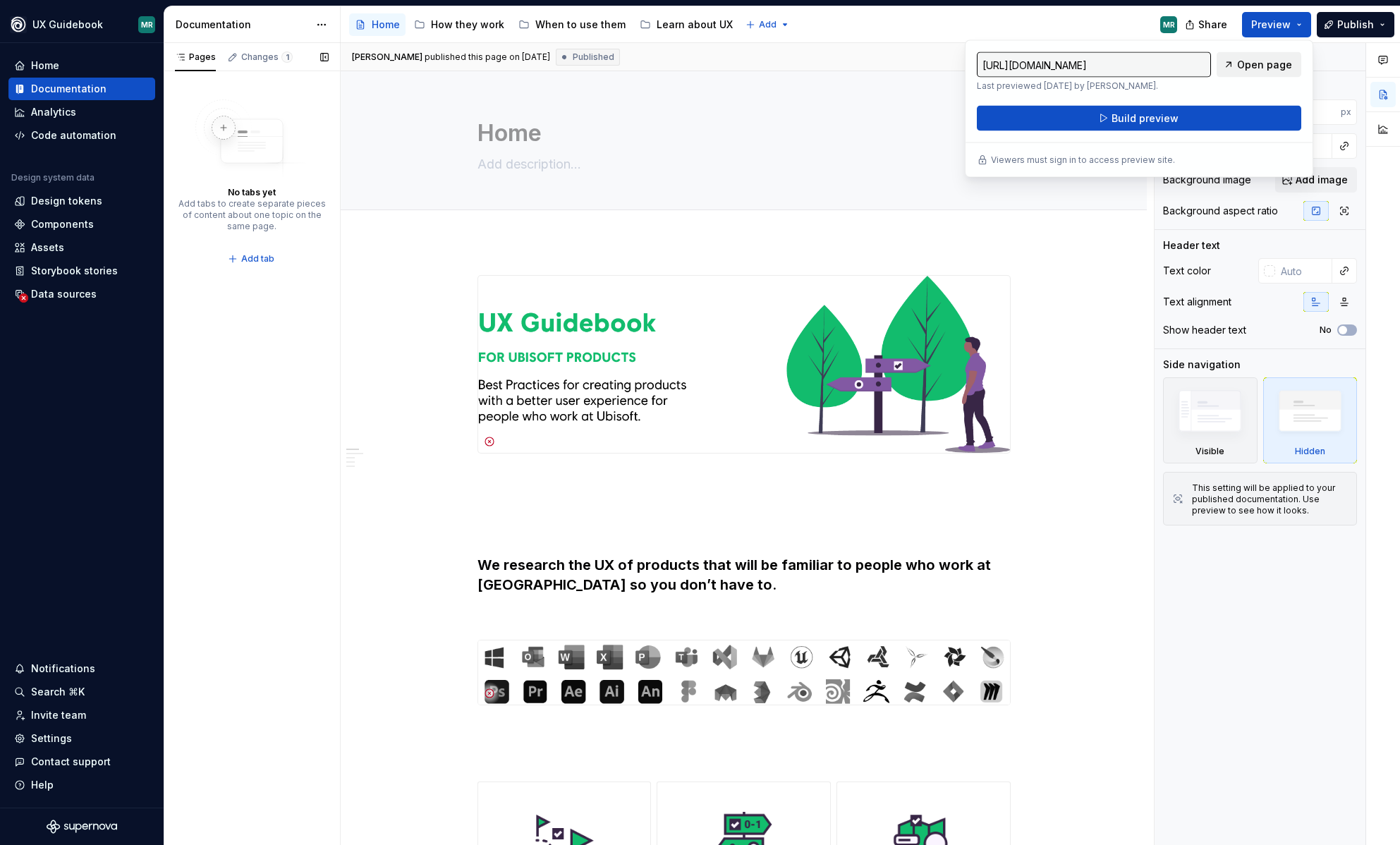
click at [1265, 73] on link "Open page" at bounding box center [1259, 65] width 84 height 26
type textarea "*"
